Goal: Information Seeking & Learning: Learn about a topic

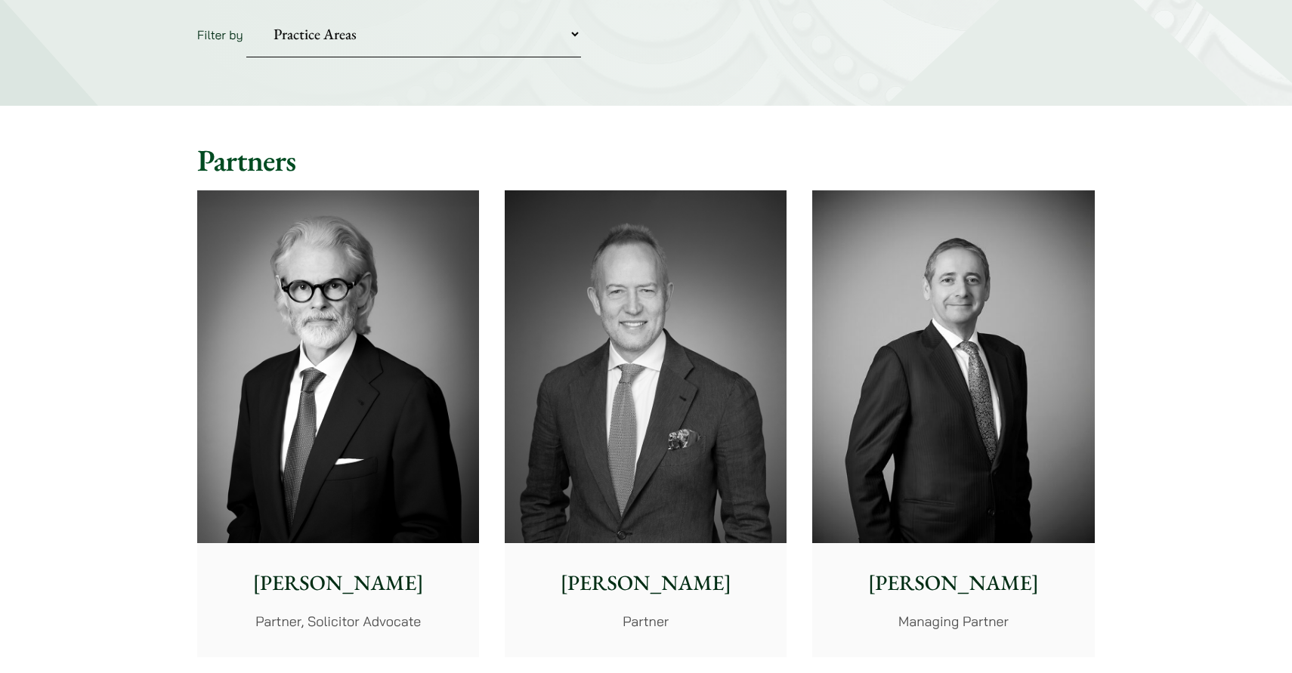
scroll to position [205, 0]
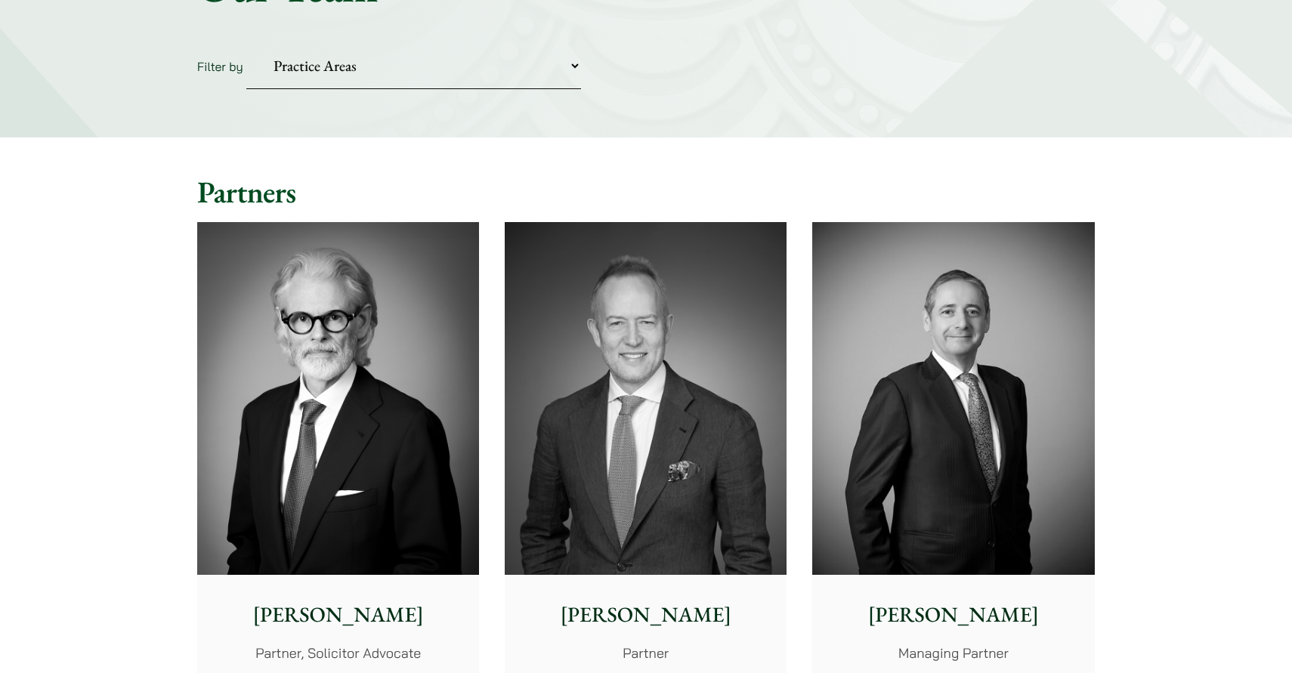
click at [657, 474] on img at bounding box center [646, 398] width 282 height 353
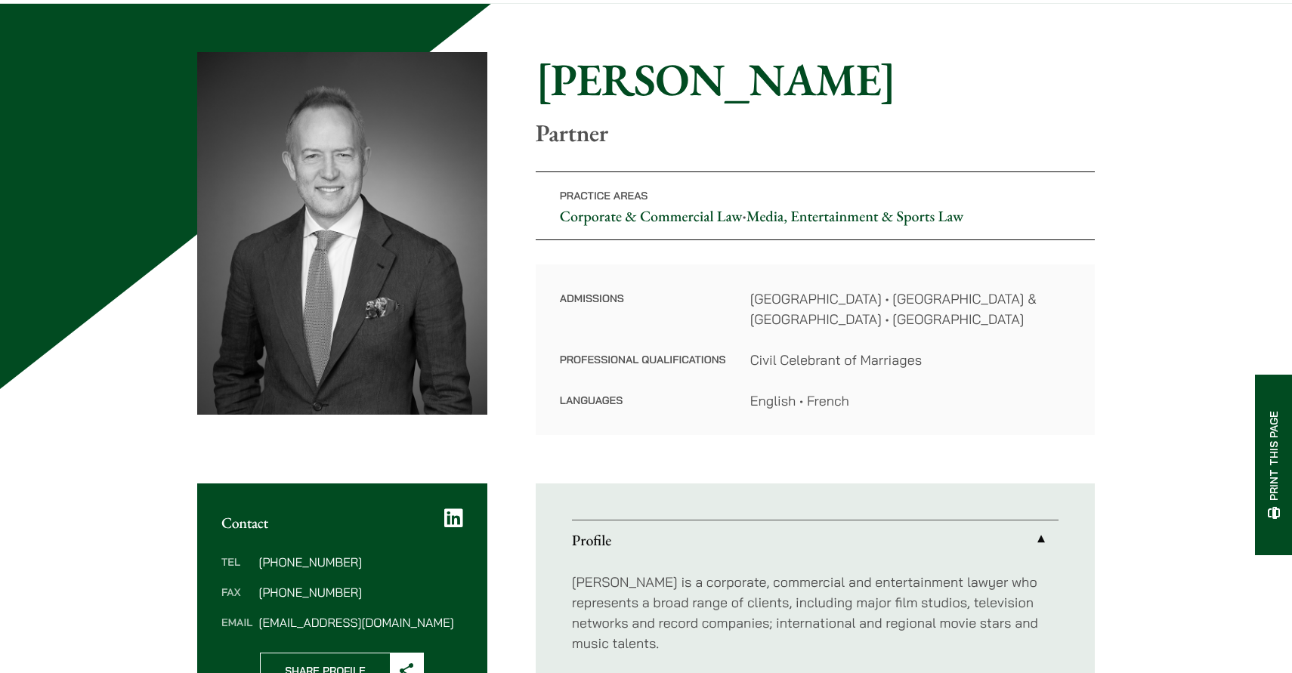
scroll to position [3, 0]
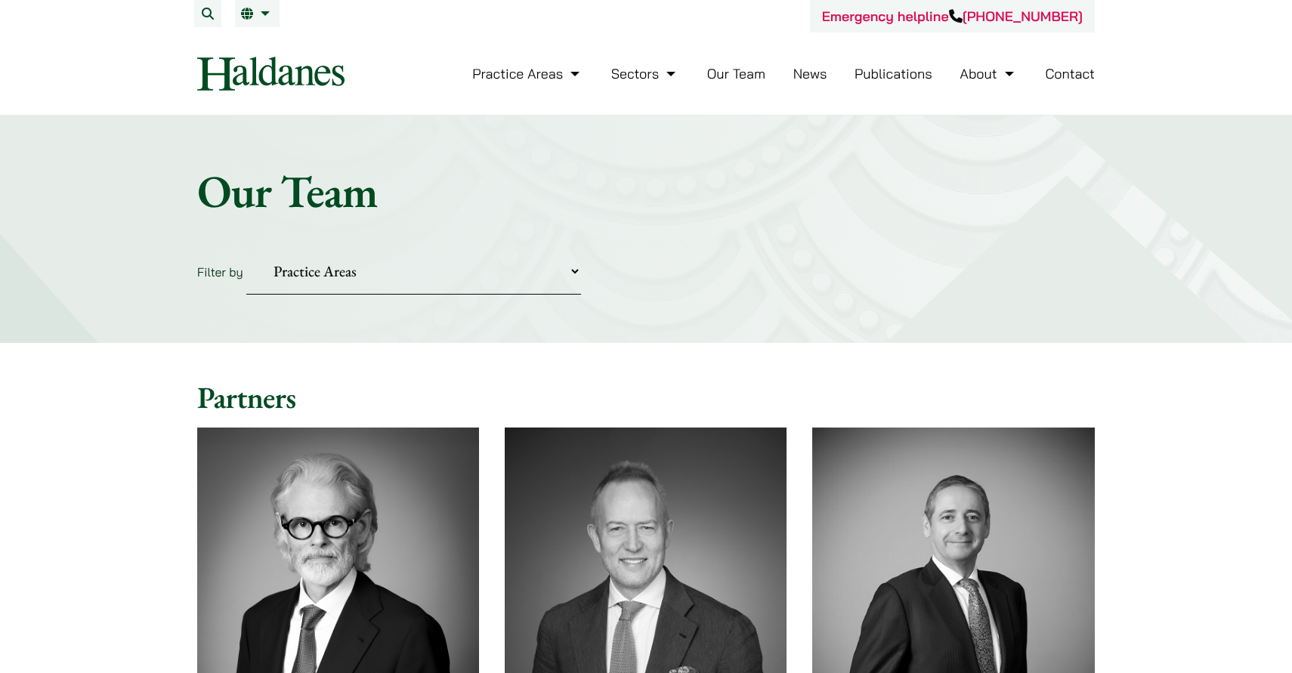
scroll to position [205, 0]
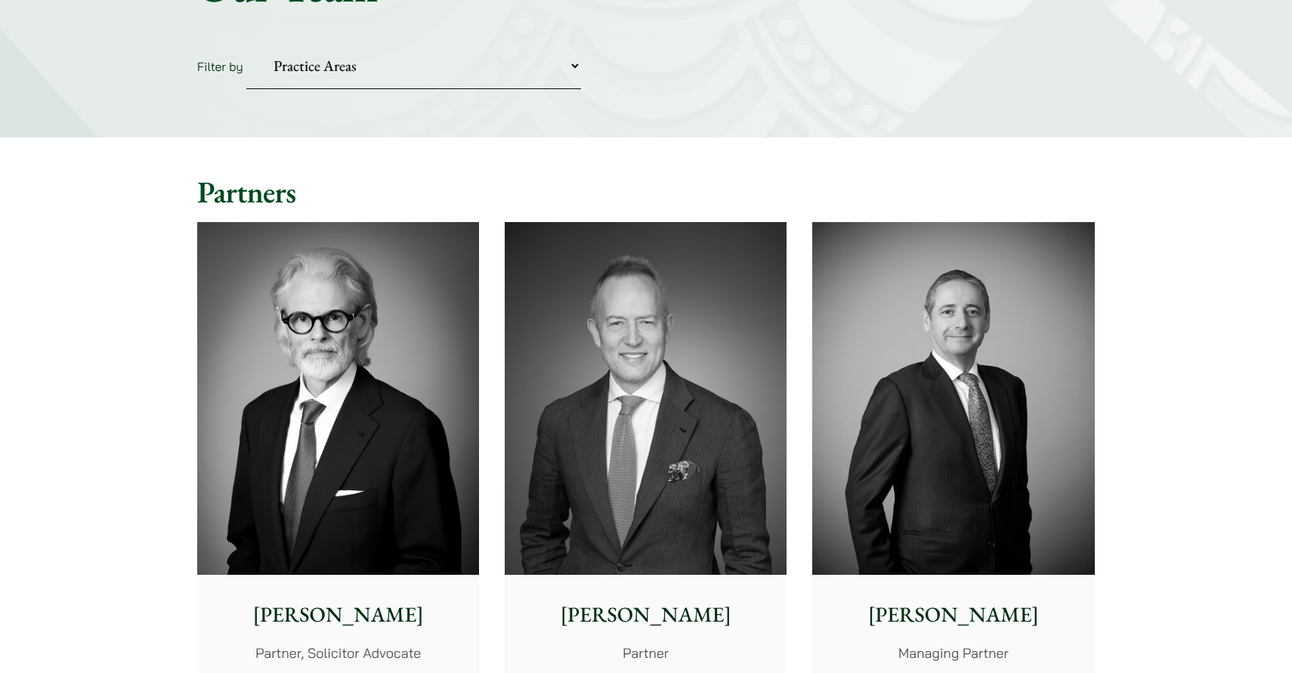
click at [918, 618] on p "Andrew Powner" at bounding box center [953, 615] width 258 height 32
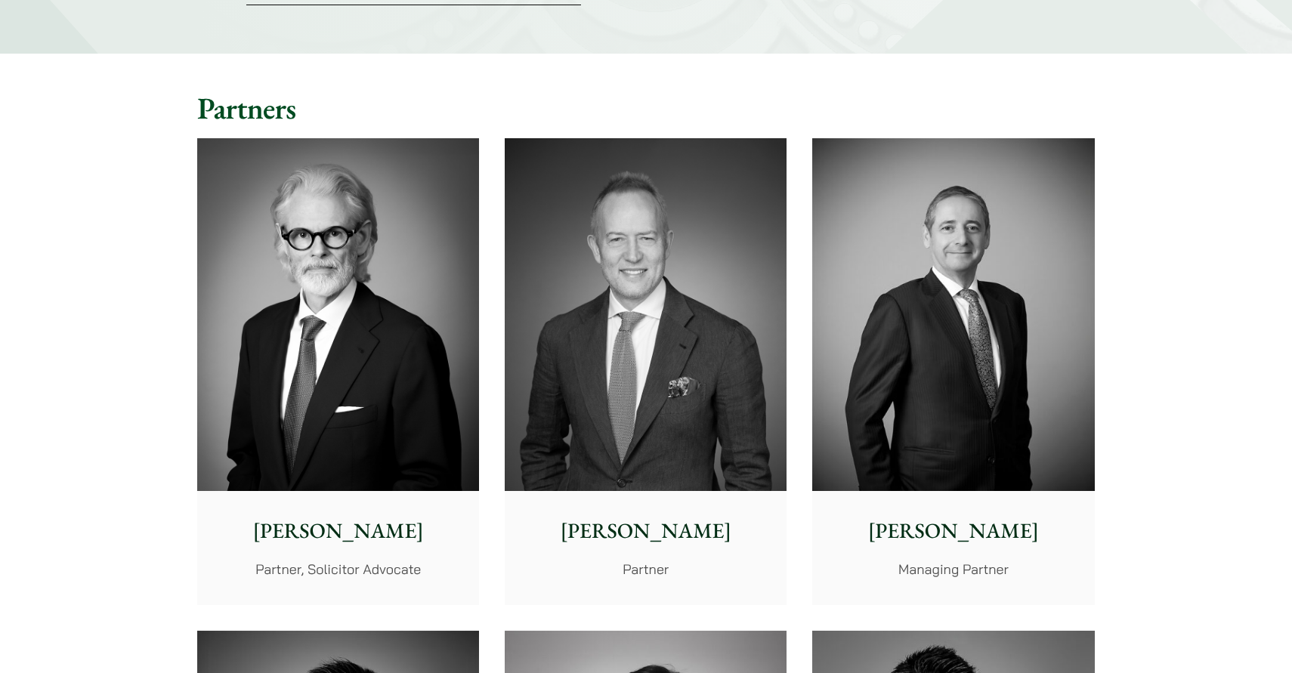
scroll to position [313, 0]
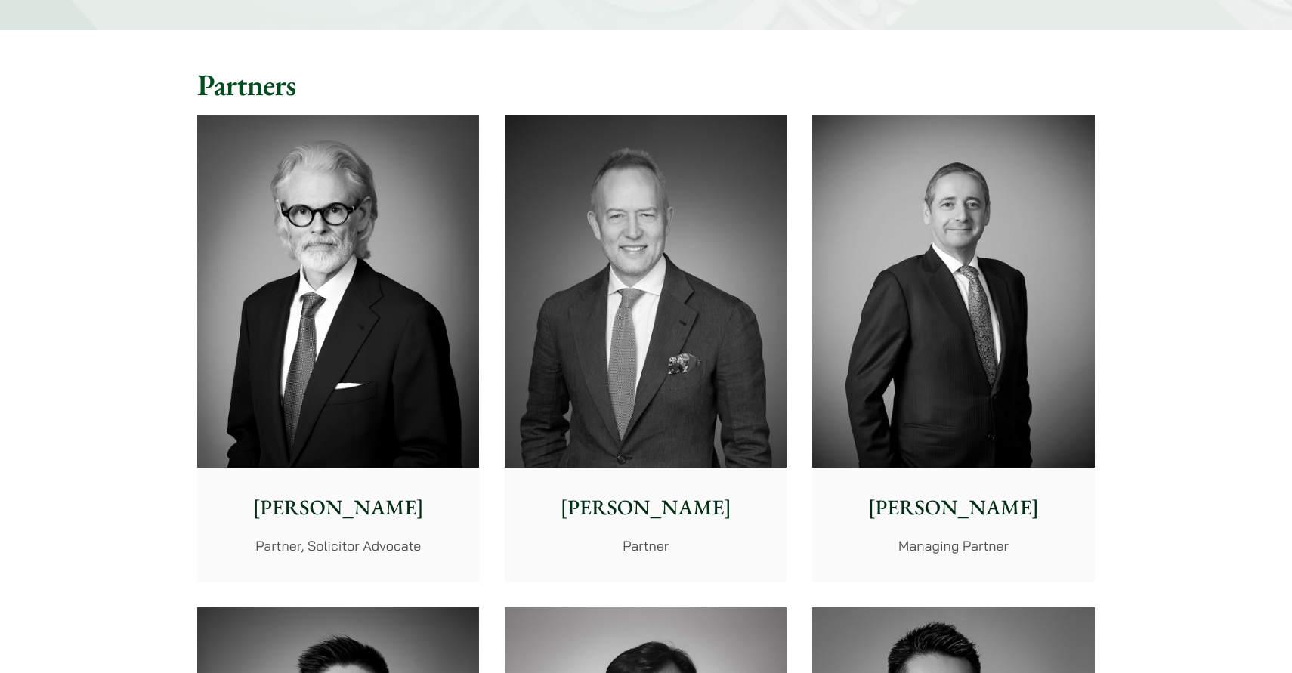
click at [376, 512] on p "[PERSON_NAME]" at bounding box center [338, 508] width 258 height 32
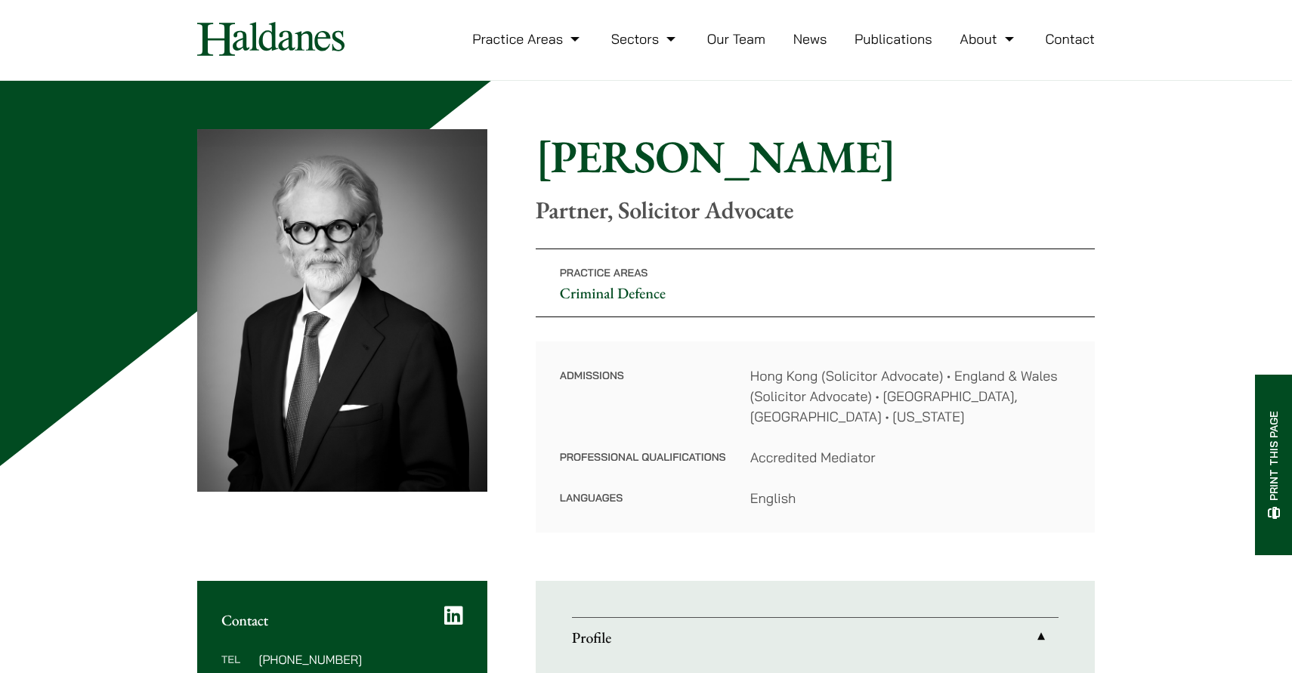
scroll to position [36, 0]
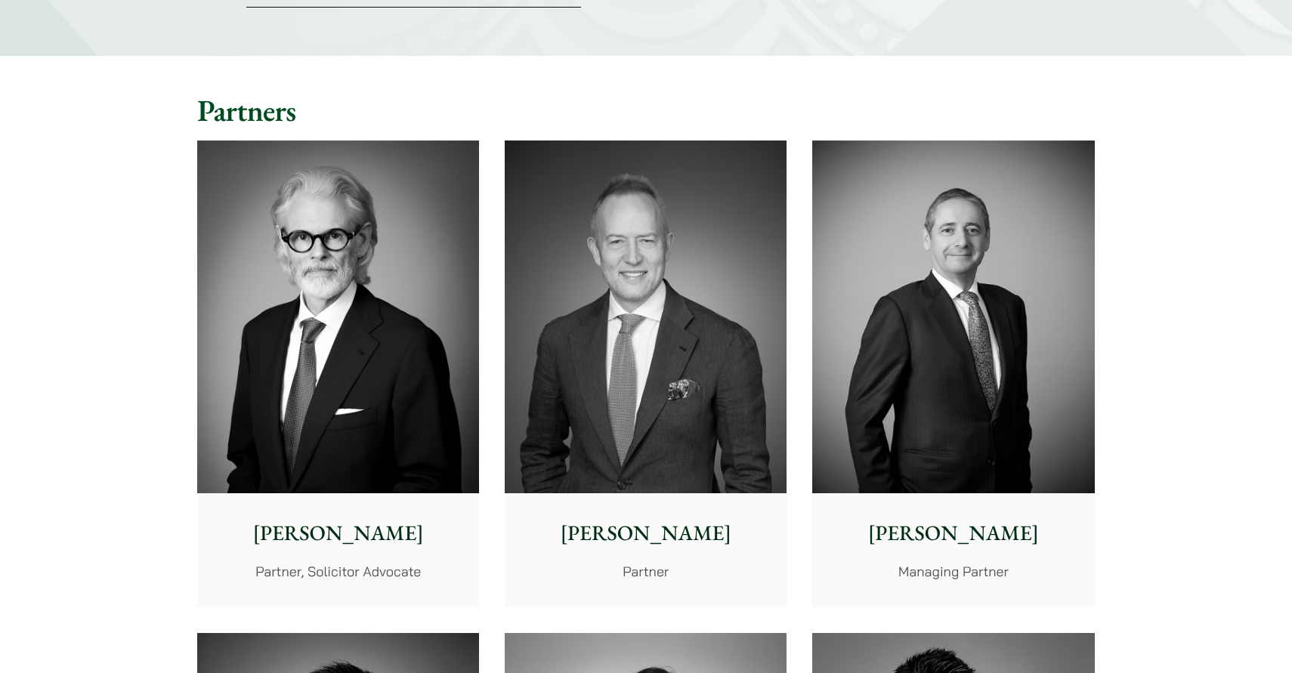
scroll to position [313, 0]
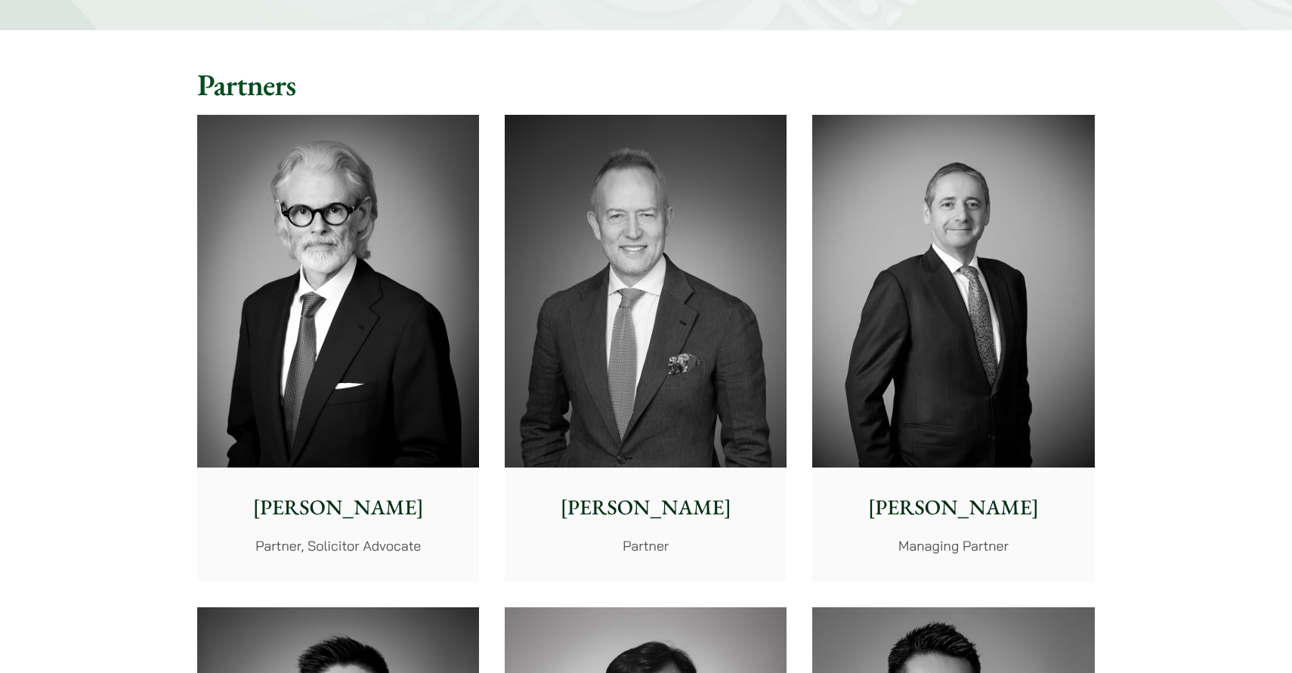
click at [628, 499] on p "[PERSON_NAME]" at bounding box center [646, 508] width 258 height 32
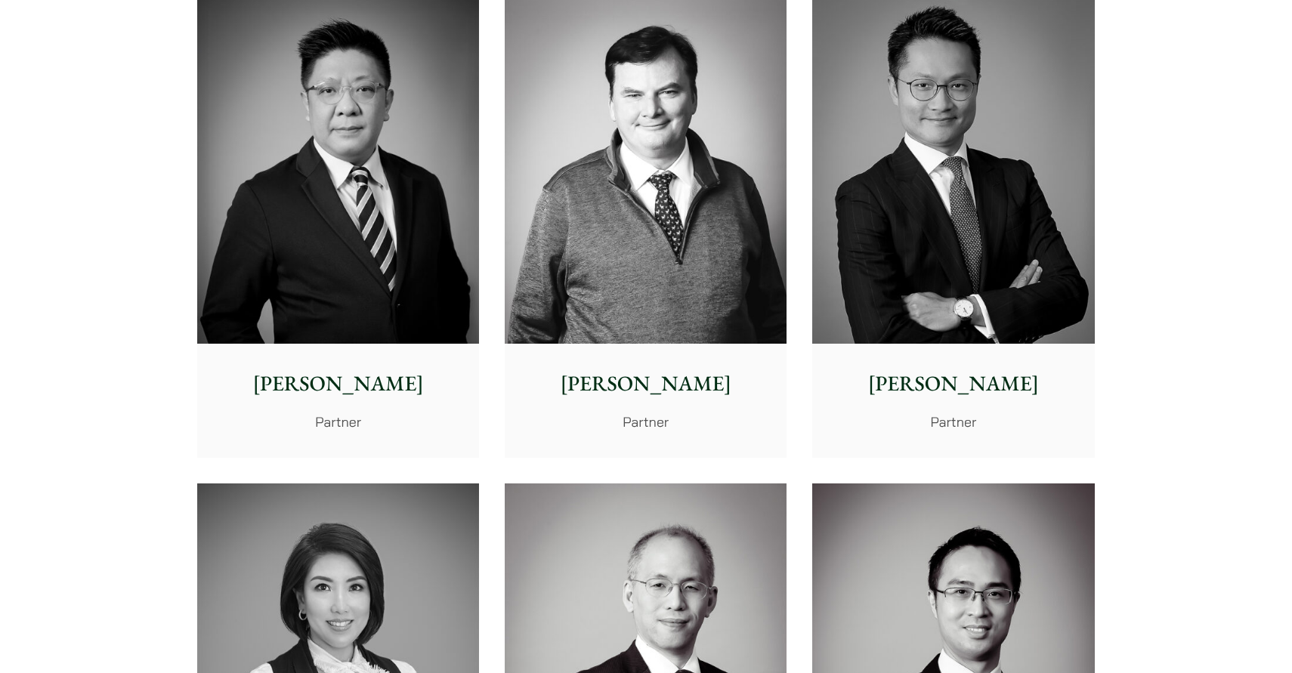
scroll to position [931, 0]
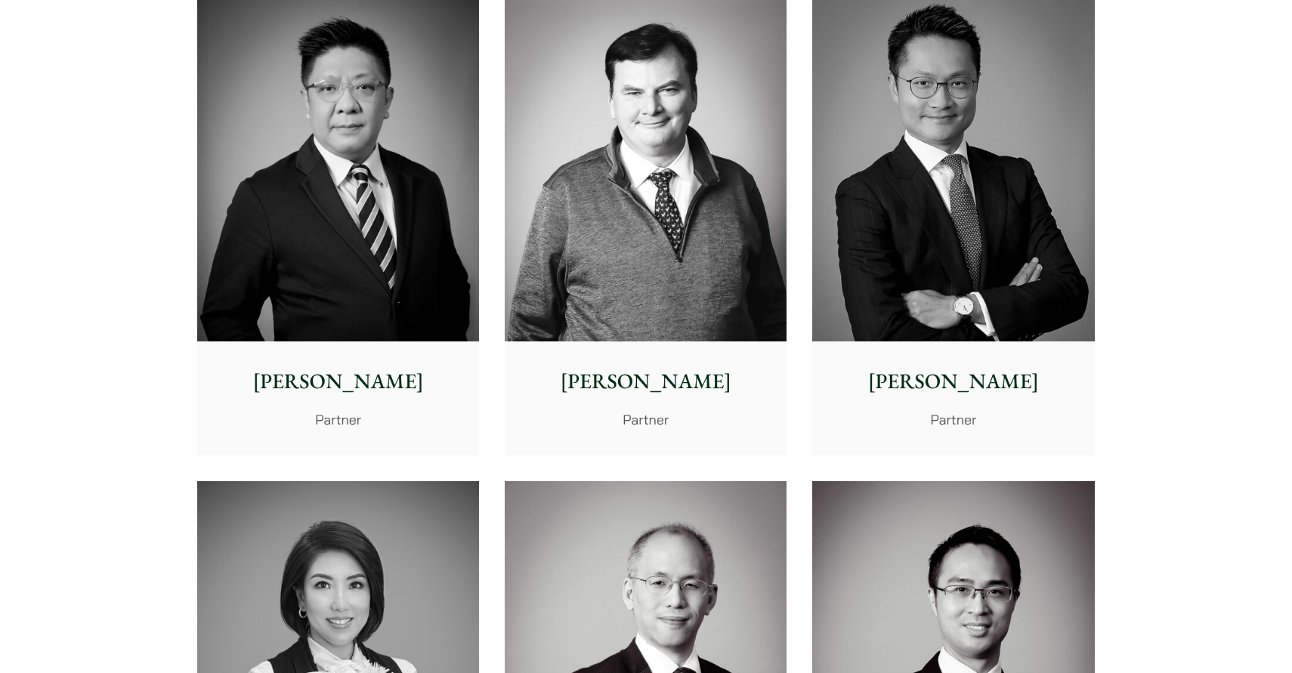
click at [644, 388] on p "Patrick Rattigan" at bounding box center [646, 382] width 258 height 32
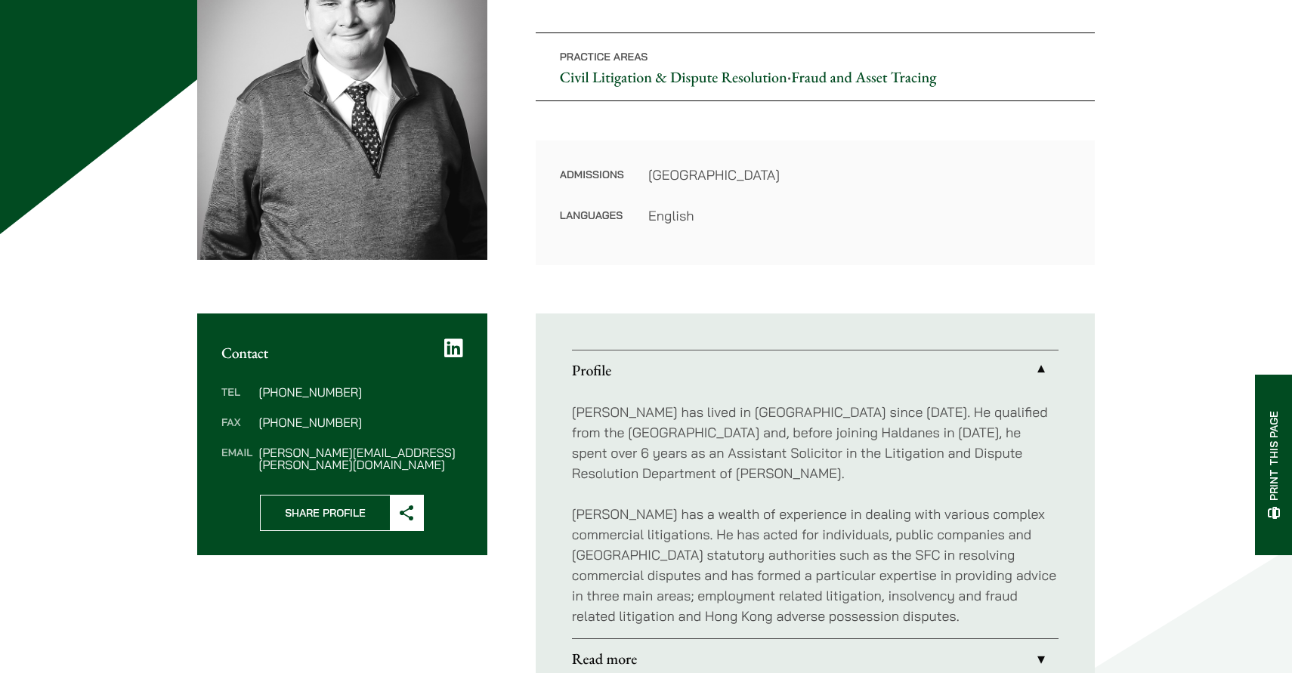
scroll to position [281, 0]
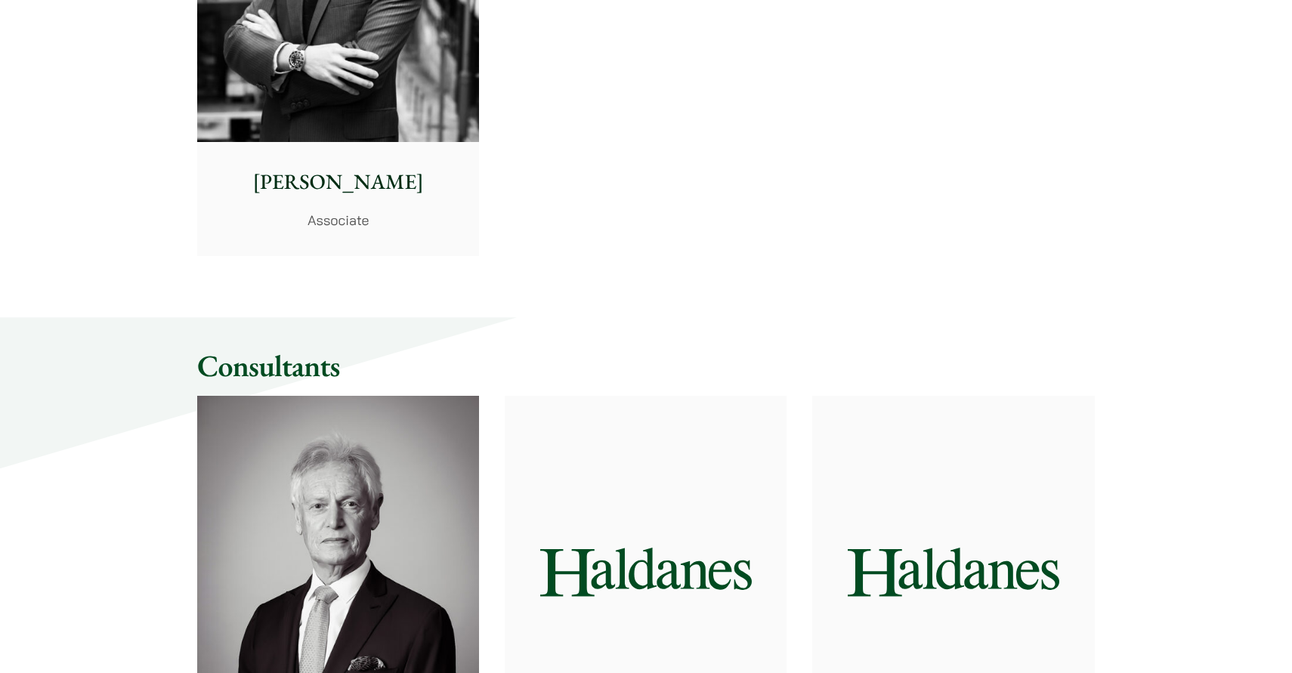
scroll to position [6329, 0]
